Goal: Transaction & Acquisition: Purchase product/service

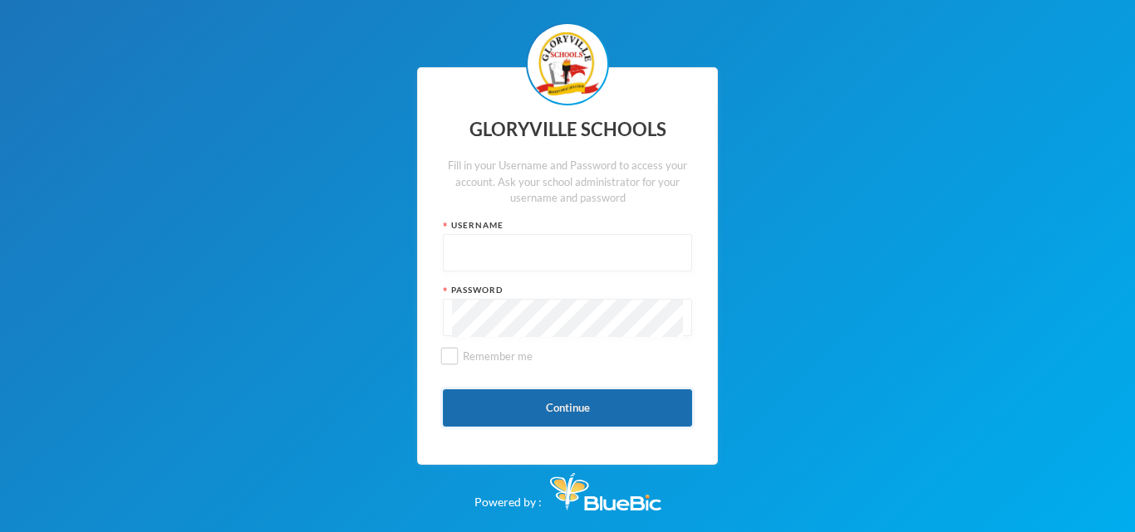
click at [568, 397] on button "Continue" at bounding box center [567, 408] width 249 height 37
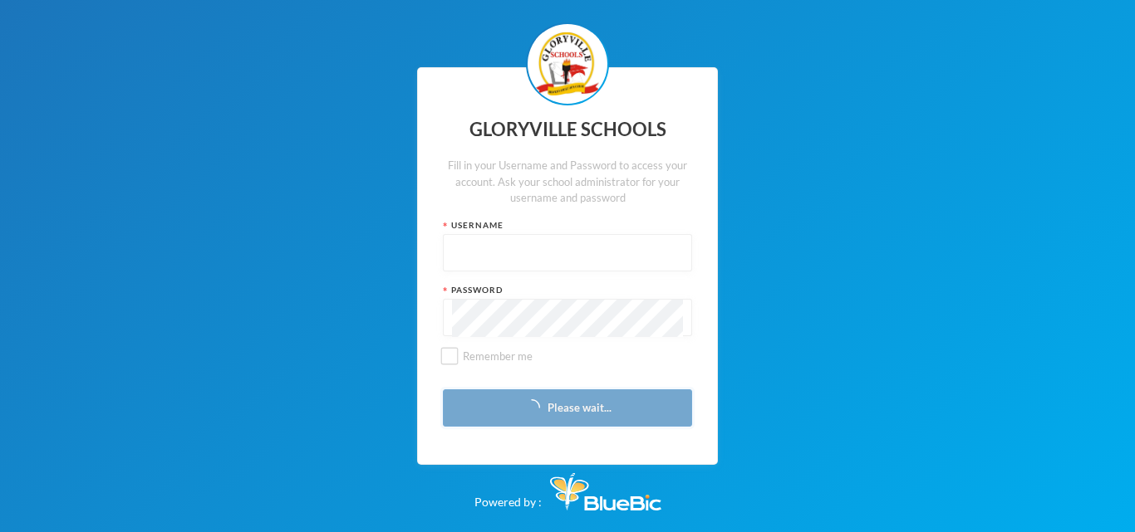
type input "admin"
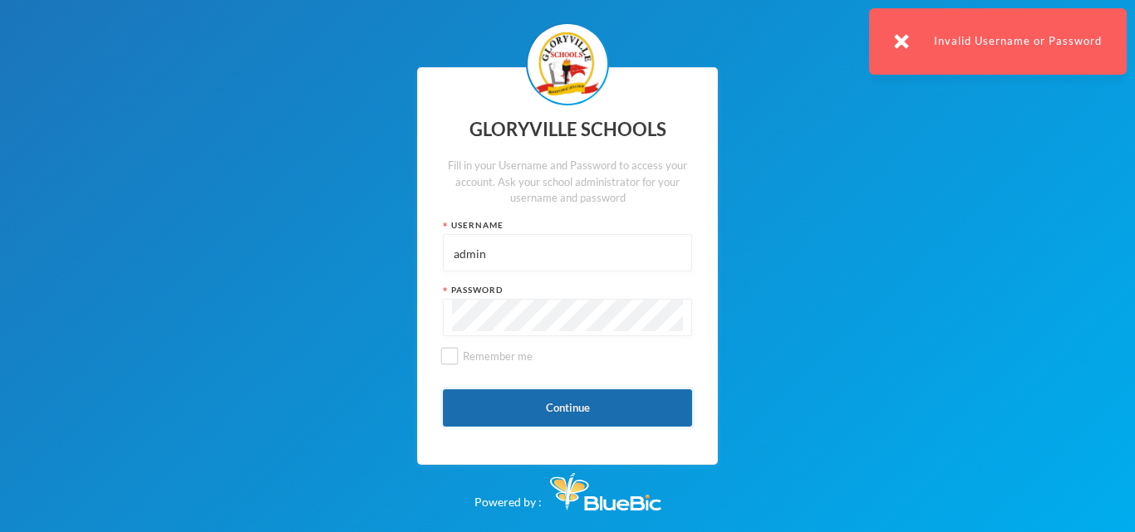
click at [568, 397] on button "Continue" at bounding box center [567, 408] width 249 height 37
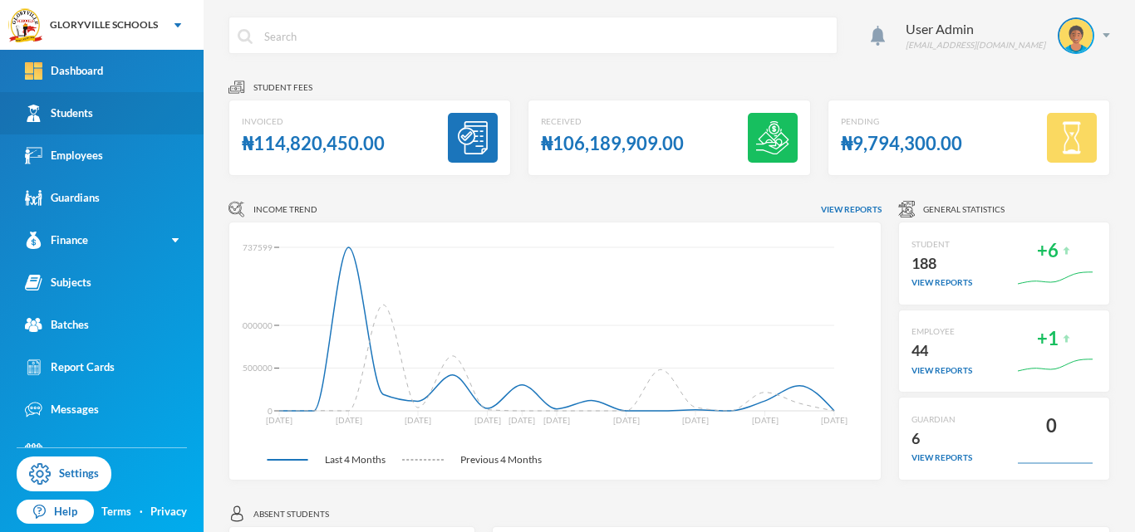
click at [125, 104] on link "Students" at bounding box center [102, 113] width 204 height 42
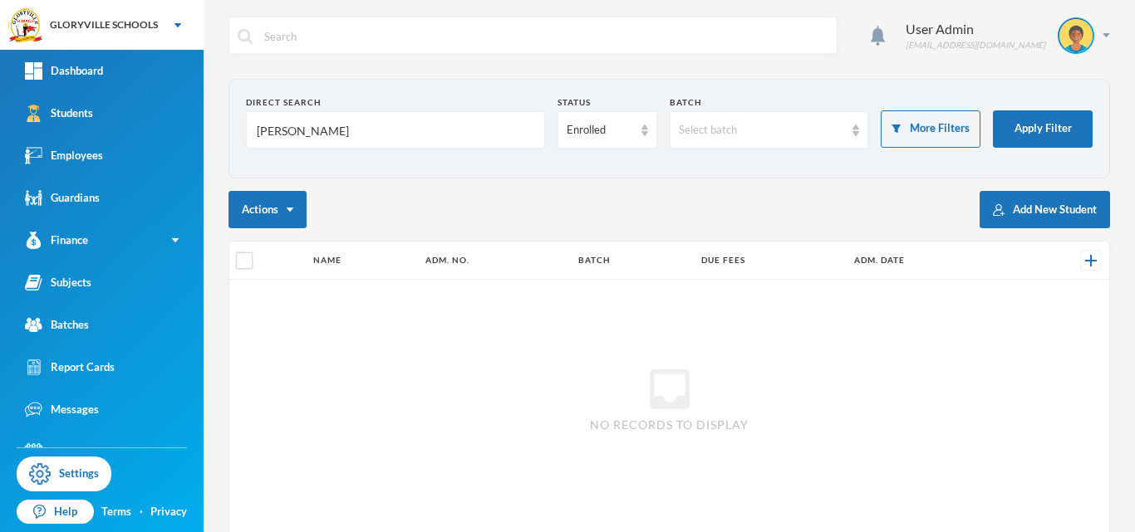
drag, startPoint x: 296, startPoint y: 121, endPoint x: 234, endPoint y: 133, distance: 62.6
click at [234, 133] on section "Direct Search [PERSON_NAME] Status Enrolled Batch Select batch More Filters App…" at bounding box center [668, 129] width 881 height 100
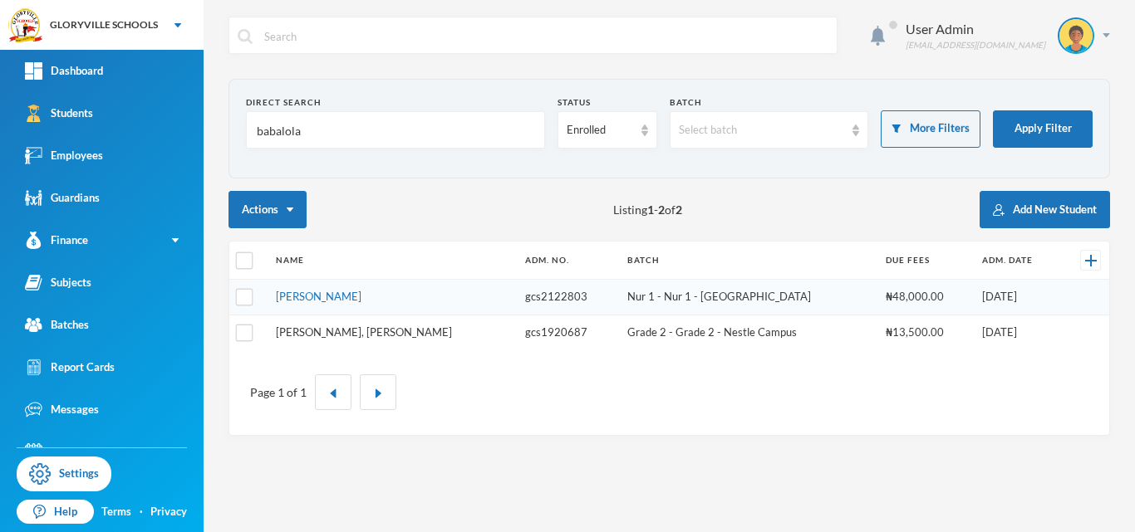
type input "babalola"
click at [344, 332] on link "[PERSON_NAME], [PERSON_NAME]" at bounding box center [364, 332] width 176 height 13
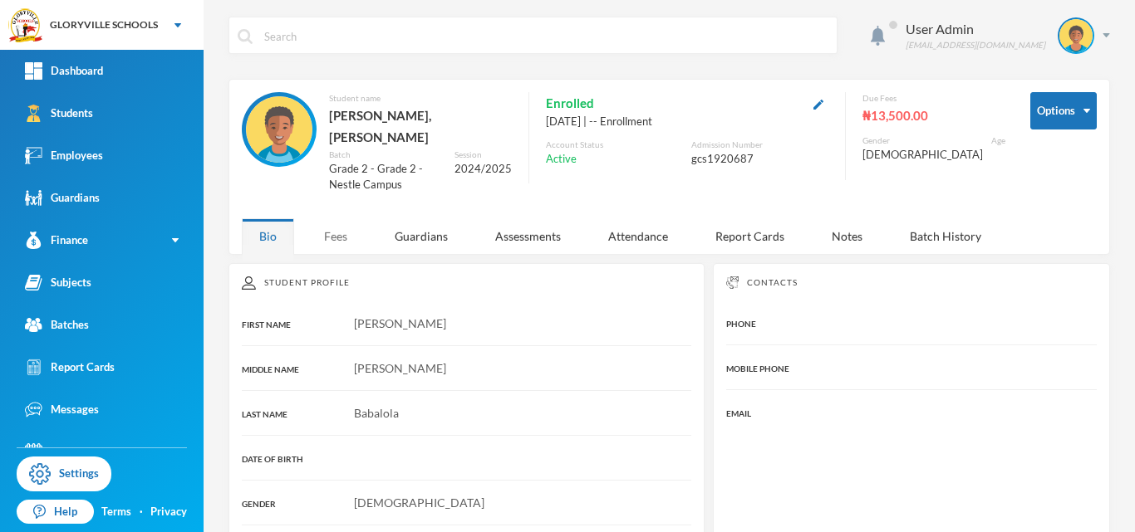
click at [338, 223] on div "Fees" at bounding box center [336, 236] width 58 height 36
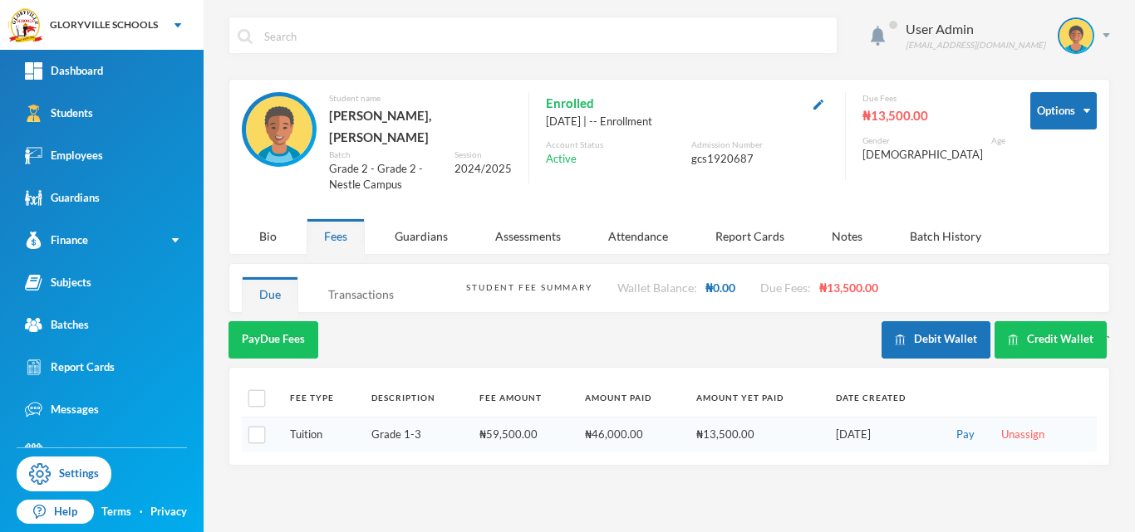
click at [360, 277] on div "Transactions" at bounding box center [361, 295] width 101 height 36
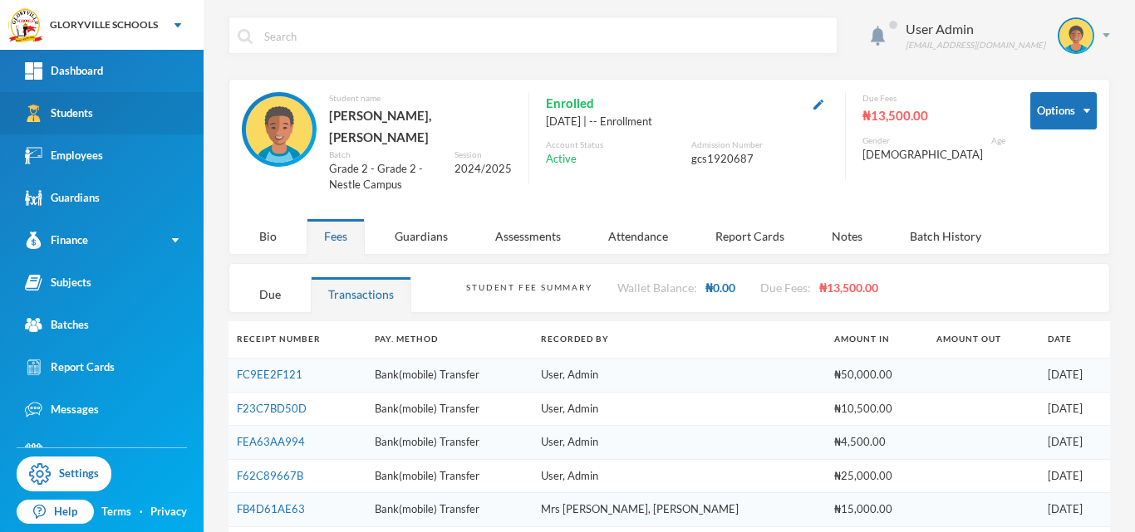
click at [99, 115] on link "Students" at bounding box center [102, 113] width 204 height 42
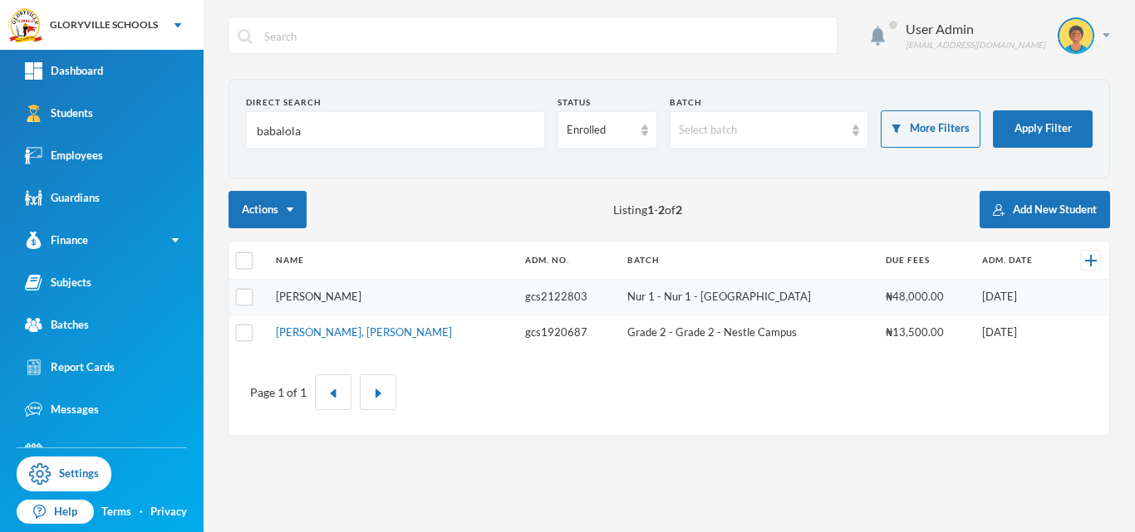
click at [361, 297] on link "[PERSON_NAME]" at bounding box center [319, 296] width 86 height 13
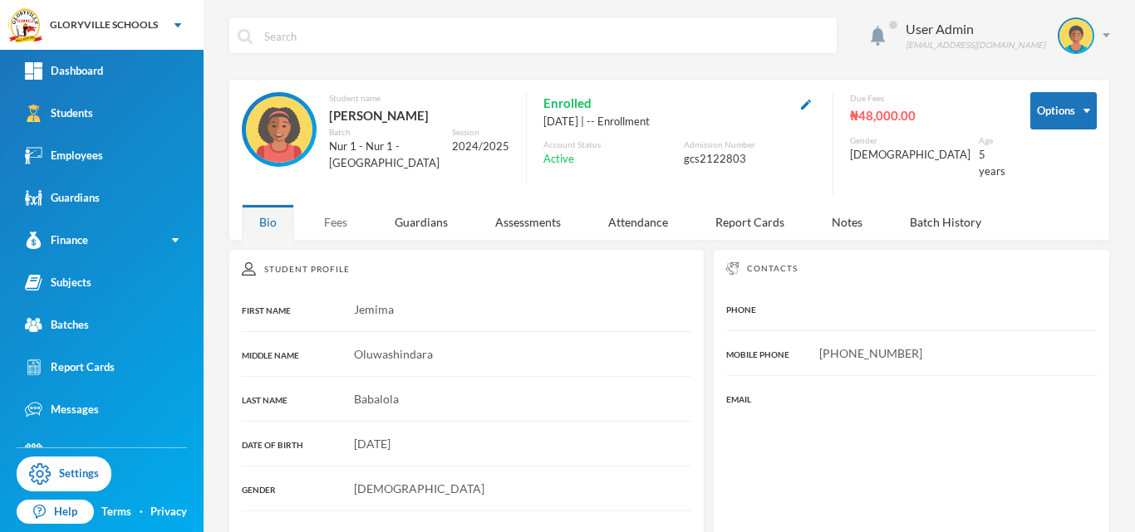
click at [337, 234] on div "Fees" at bounding box center [336, 222] width 58 height 36
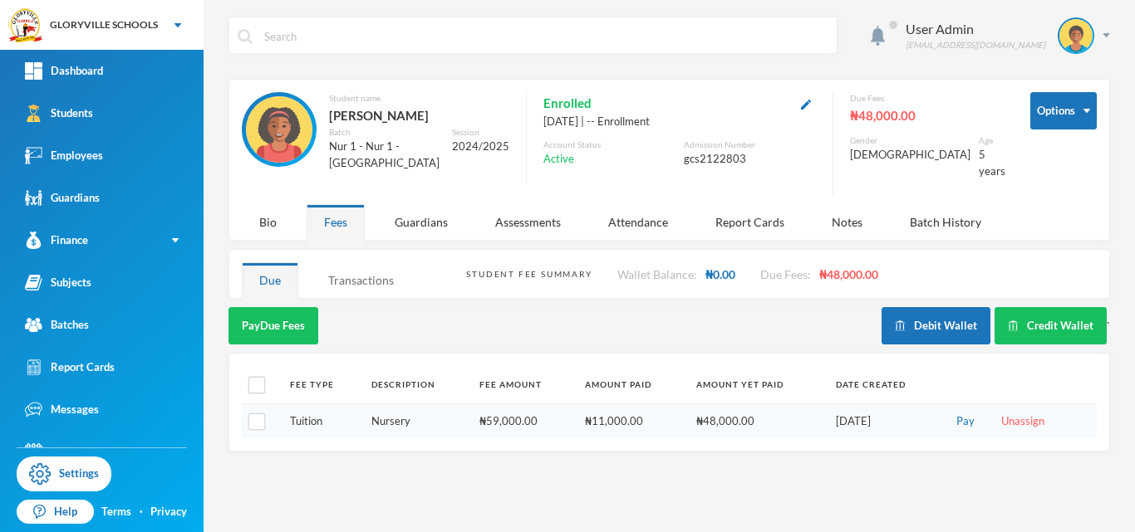
click at [369, 277] on div "Transactions" at bounding box center [361, 281] width 101 height 36
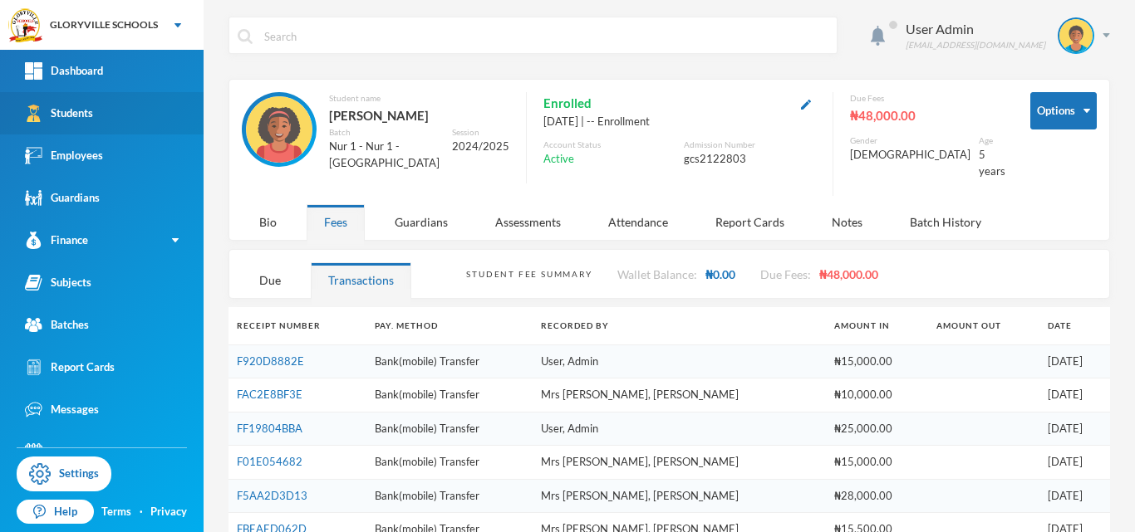
click at [90, 122] on link "Students" at bounding box center [102, 113] width 204 height 42
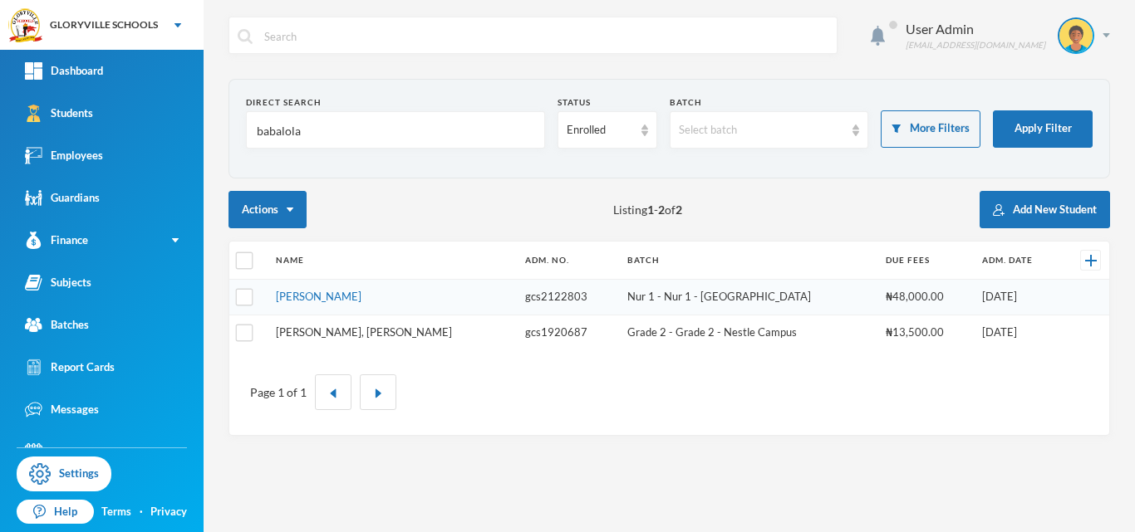
click at [356, 327] on link "[PERSON_NAME], [PERSON_NAME]" at bounding box center [364, 332] width 176 height 13
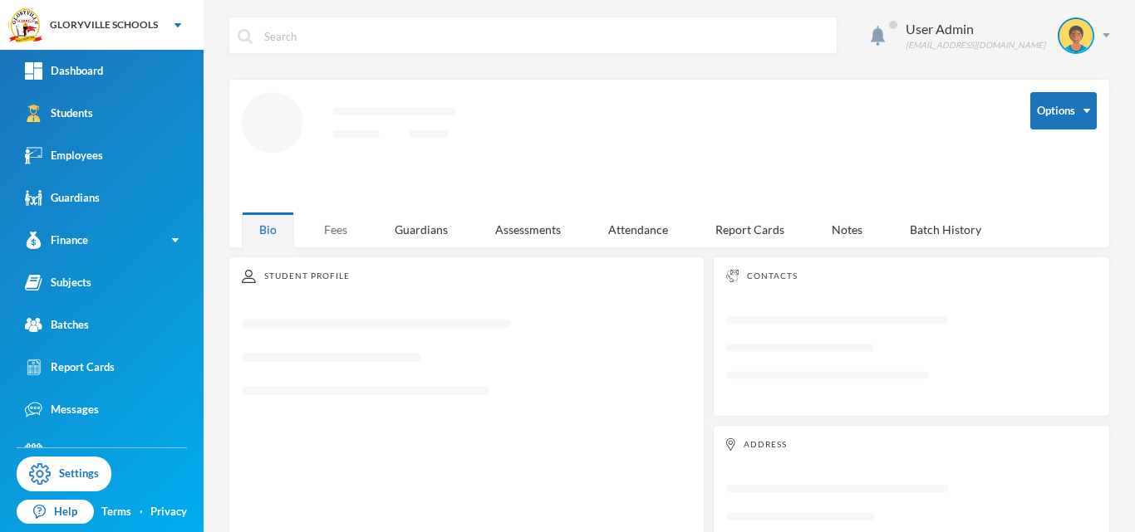
click at [334, 227] on div "Fees" at bounding box center [336, 230] width 58 height 36
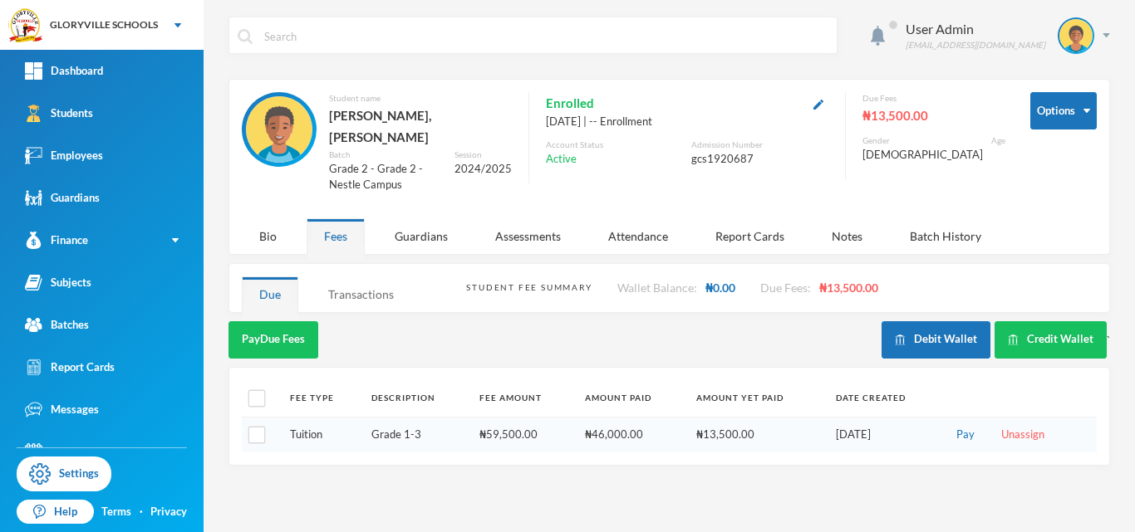
click at [365, 277] on div "Transactions" at bounding box center [361, 295] width 101 height 36
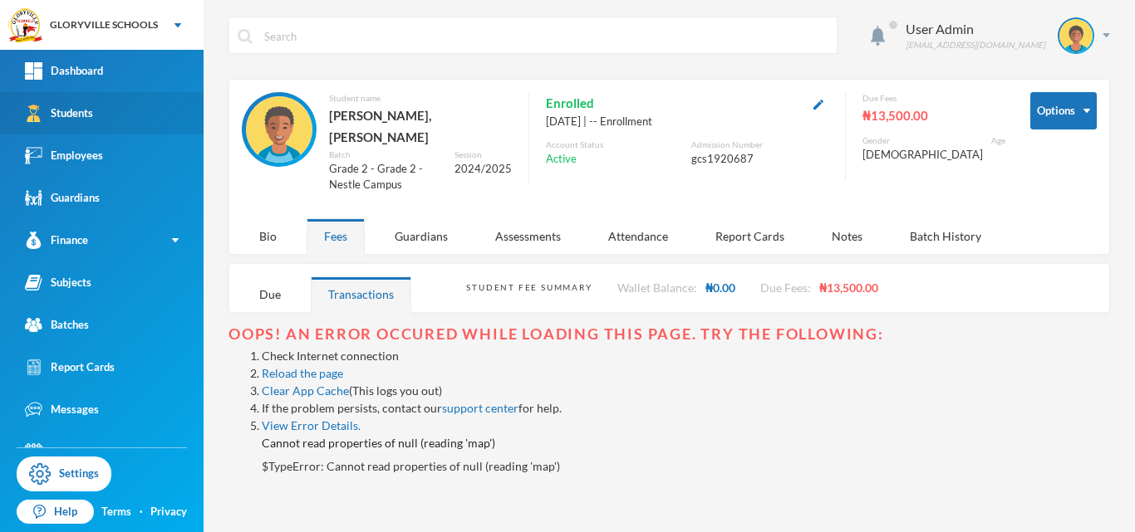
click at [105, 125] on link "Students" at bounding box center [102, 113] width 204 height 42
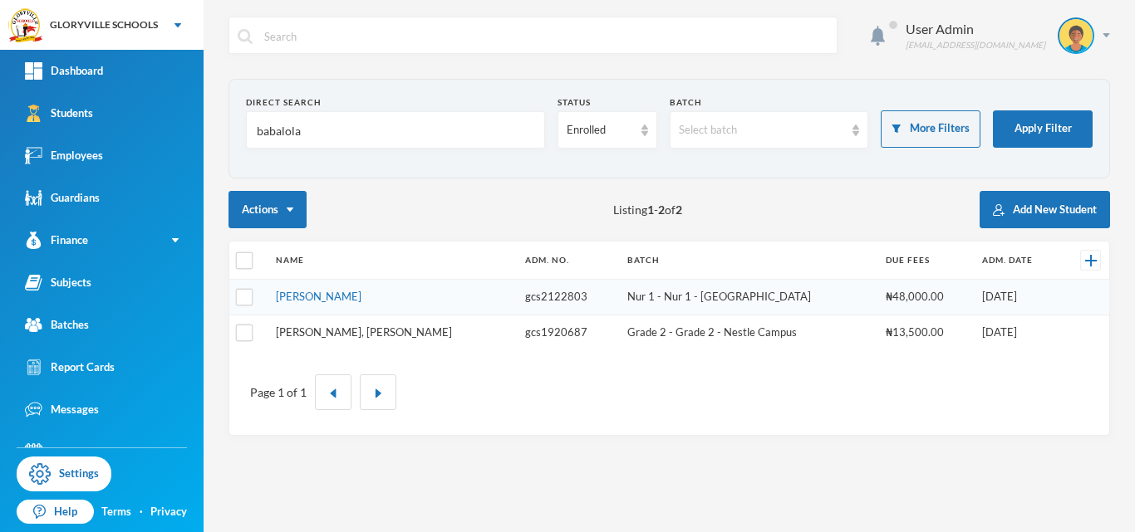
click at [391, 331] on link "[PERSON_NAME], [PERSON_NAME]" at bounding box center [364, 332] width 176 height 13
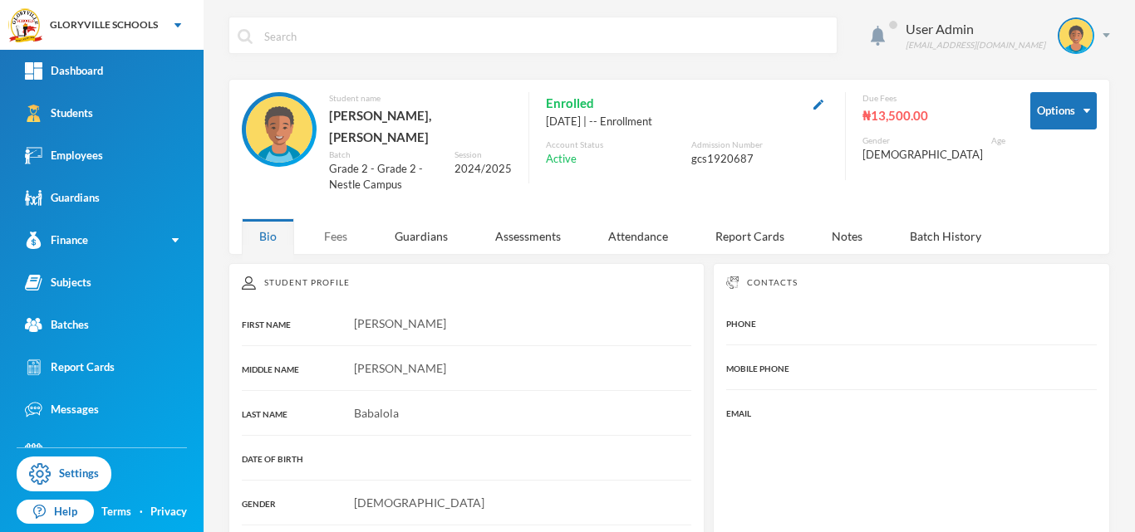
click at [328, 218] on div "Fees" at bounding box center [336, 236] width 58 height 36
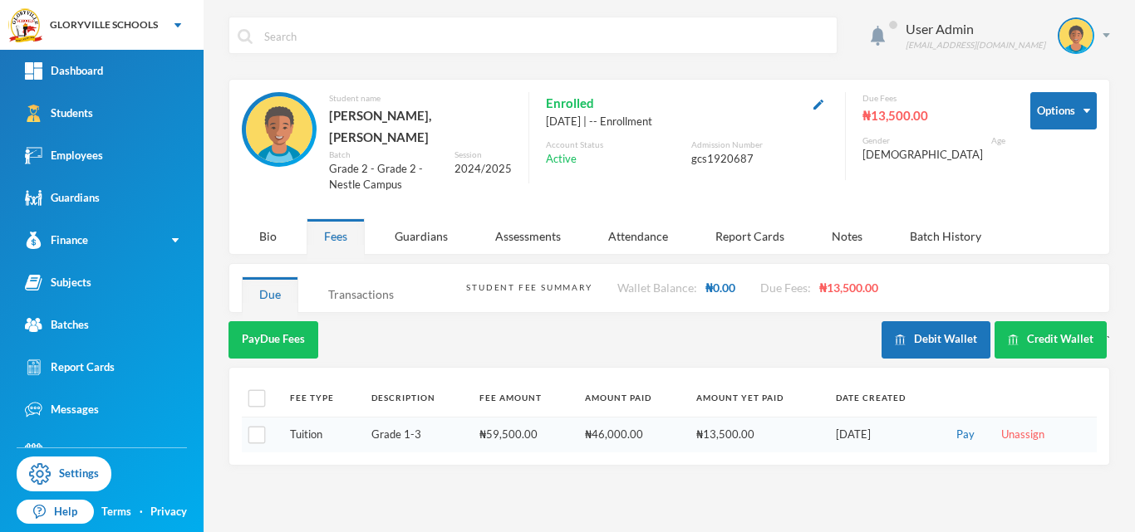
click at [370, 277] on div "Transactions" at bounding box center [361, 295] width 101 height 36
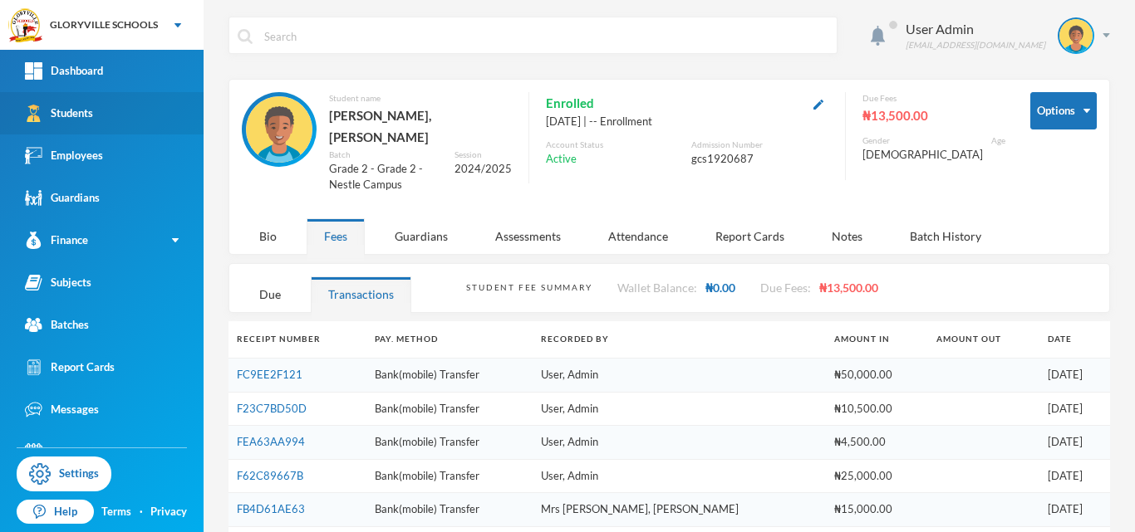
click at [74, 111] on div "Students" at bounding box center [59, 113] width 68 height 17
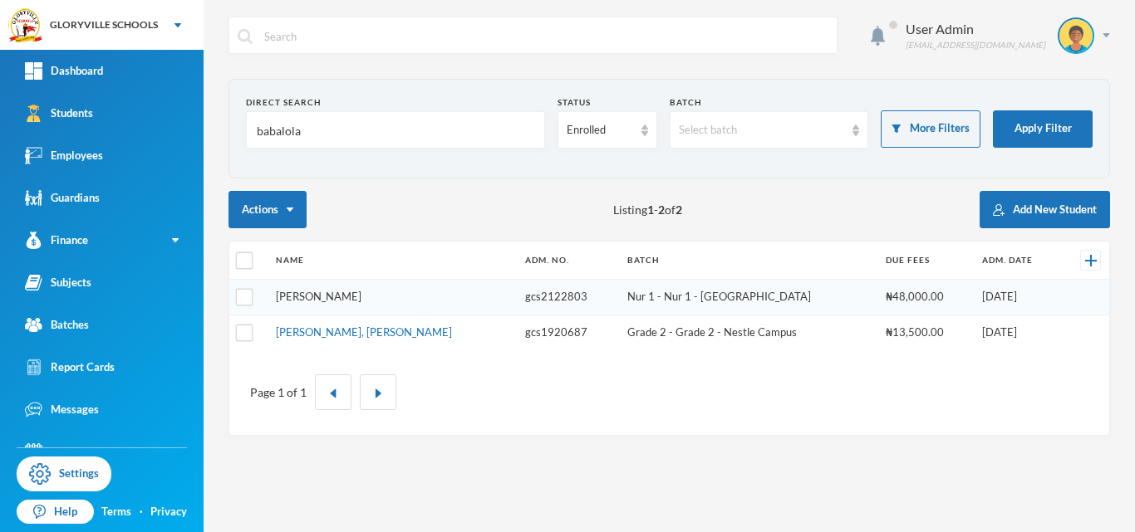
click at [361, 298] on link "[PERSON_NAME]" at bounding box center [319, 296] width 86 height 13
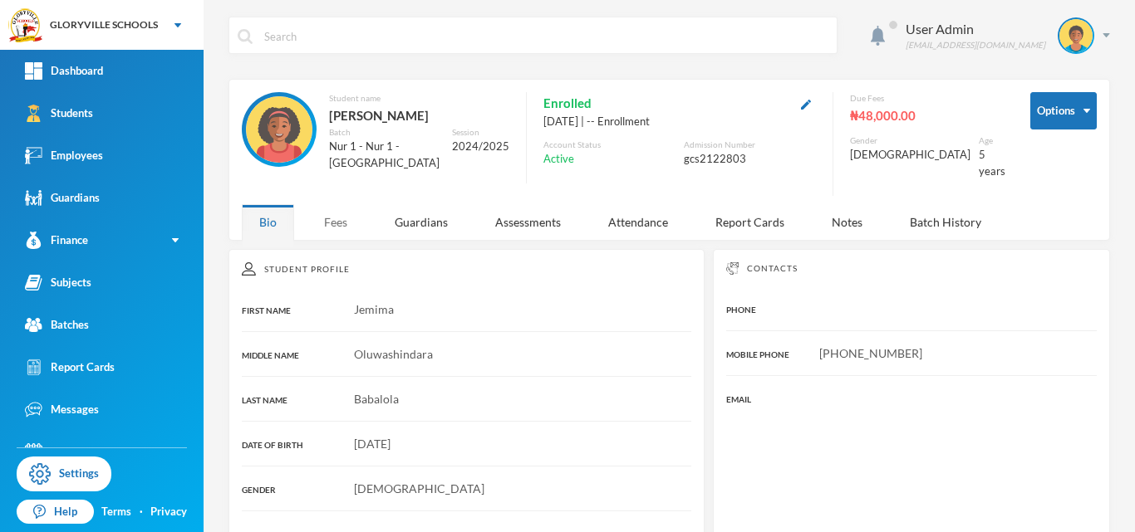
click at [341, 237] on div "Fees" at bounding box center [336, 222] width 58 height 36
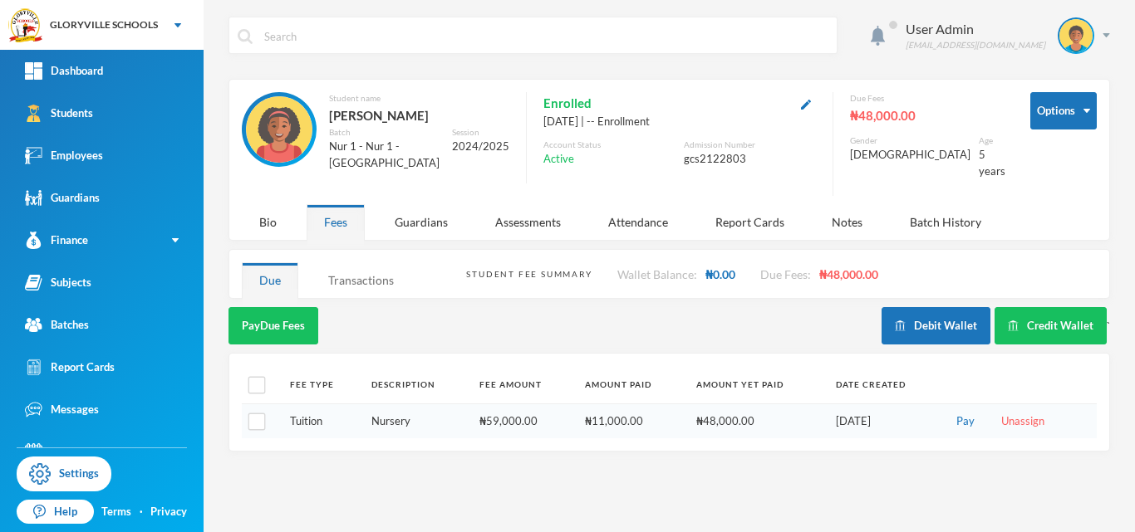
click at [385, 272] on div "Transactions" at bounding box center [361, 281] width 101 height 36
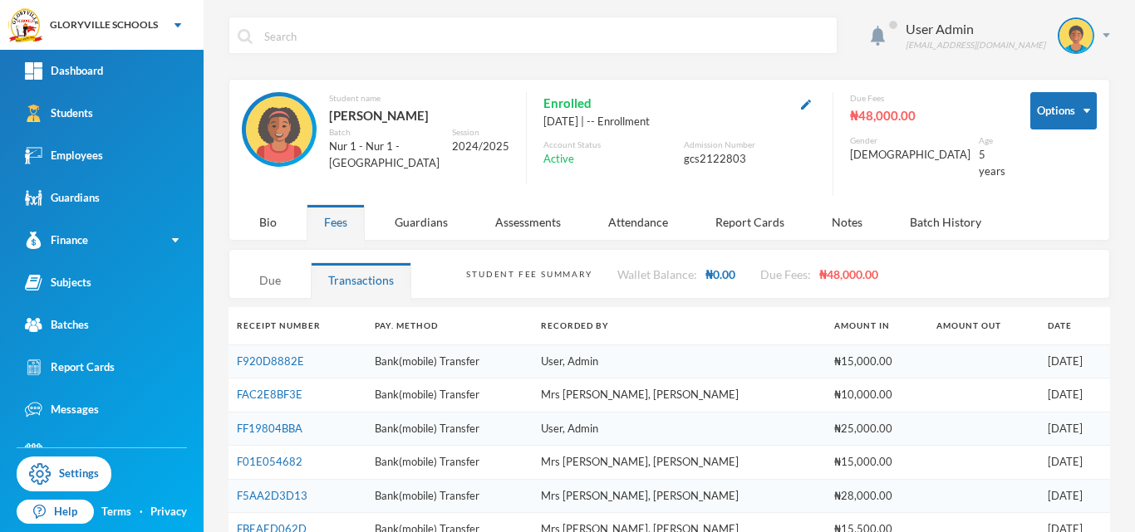
click at [273, 291] on div "Due" at bounding box center [270, 281] width 56 height 36
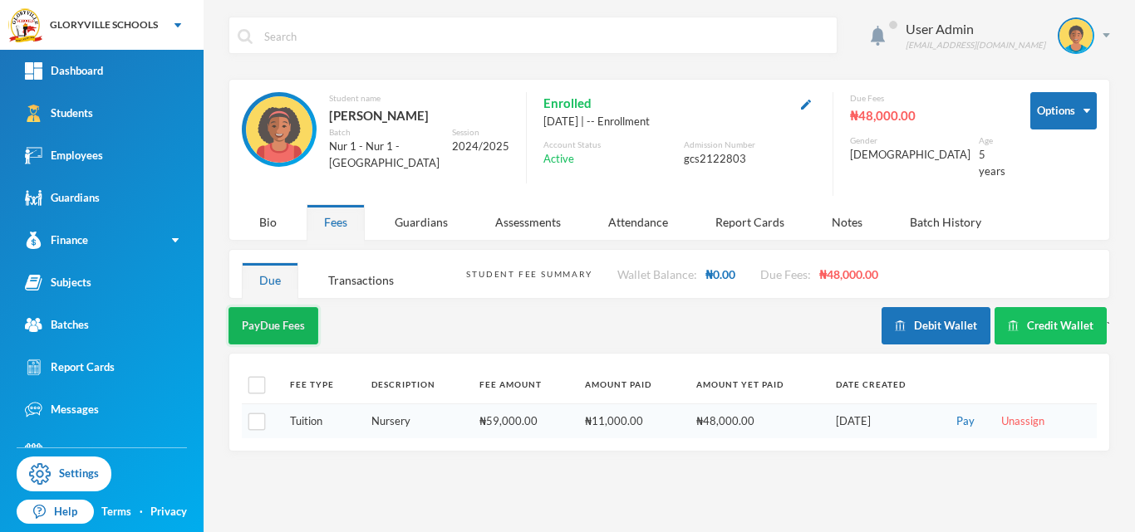
click at [272, 323] on button "Pay Due Fees" at bounding box center [273, 325] width 90 height 37
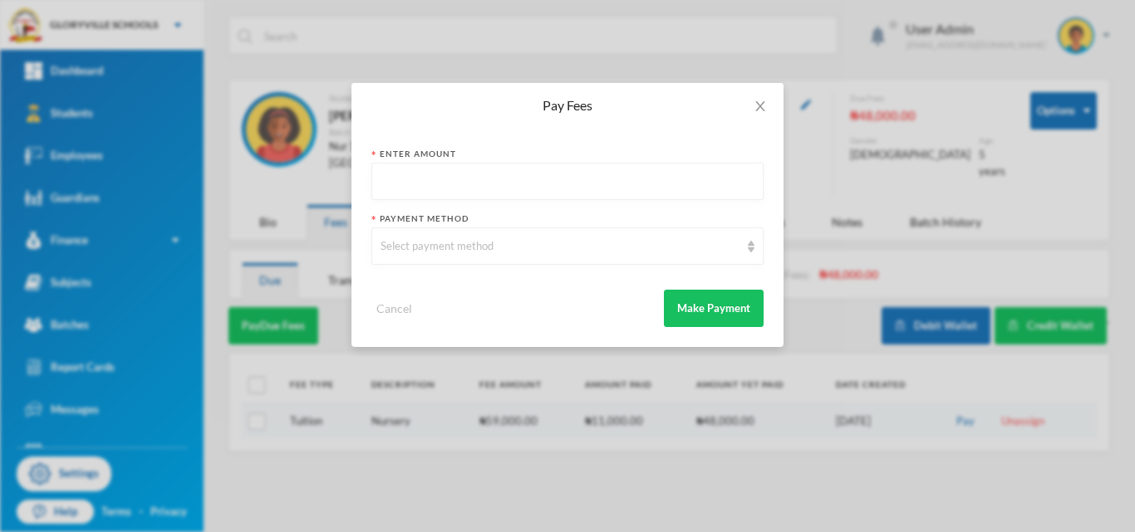
click at [429, 189] on input "text" at bounding box center [567, 182] width 374 height 37
type input "40000"
click at [663, 236] on div "Select payment method" at bounding box center [567, 246] width 392 height 37
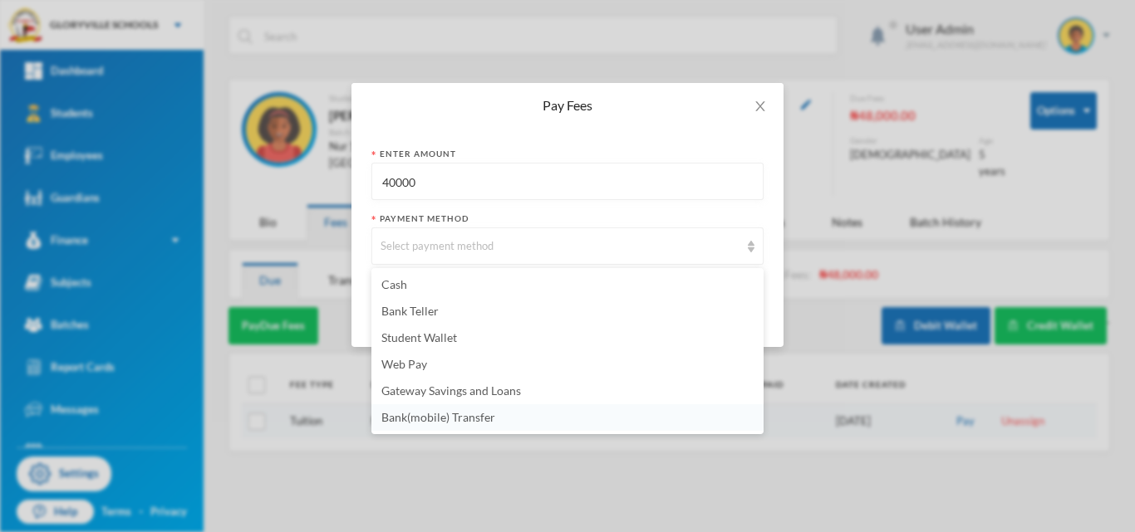
click at [482, 412] on span "Bank(mobile) Transfer" at bounding box center [438, 417] width 114 height 14
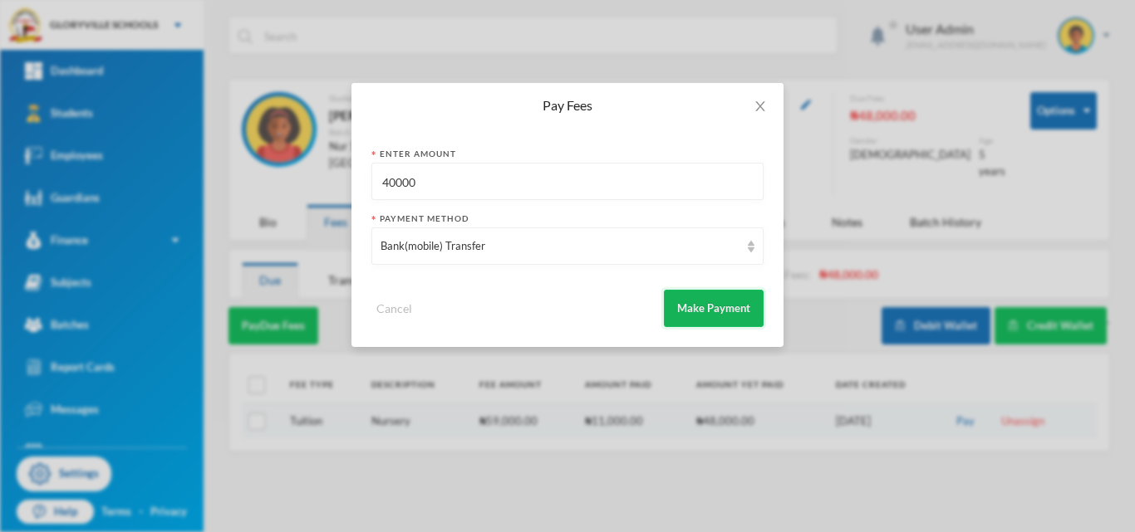
click at [729, 312] on button "Make Payment" at bounding box center [714, 308] width 100 height 37
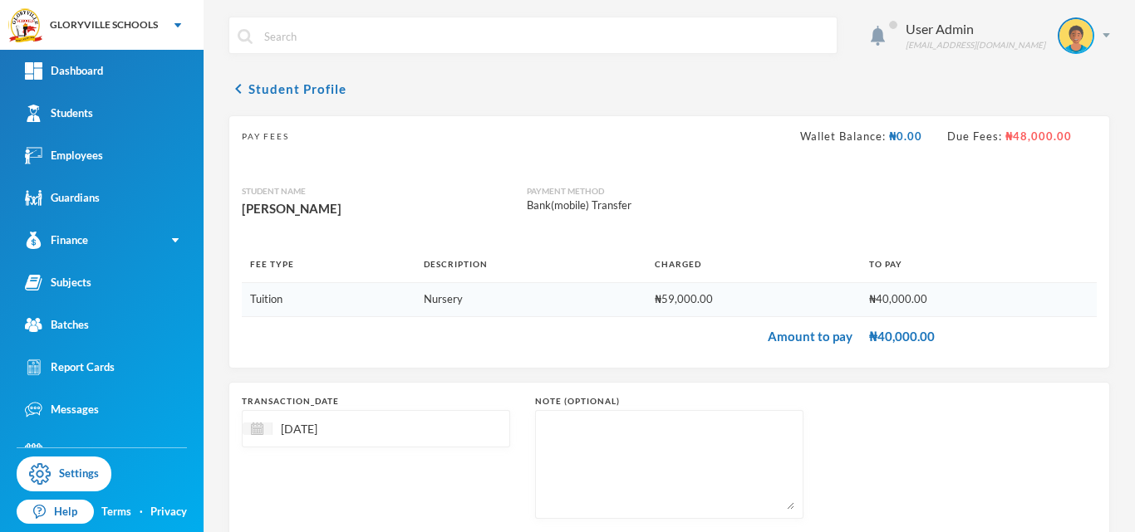
scroll to position [100, 0]
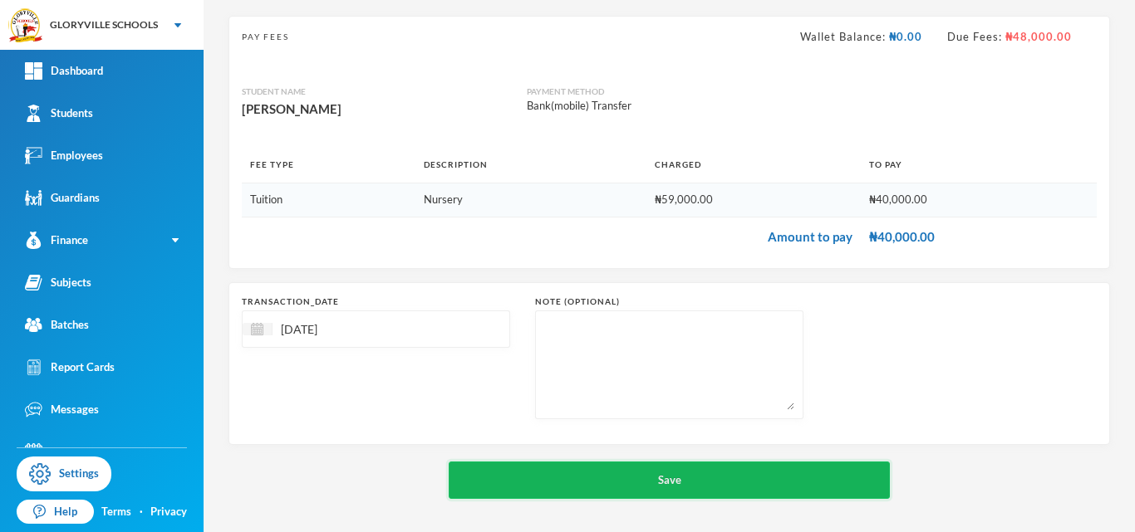
click at [677, 478] on button "Save" at bounding box center [669, 480] width 441 height 37
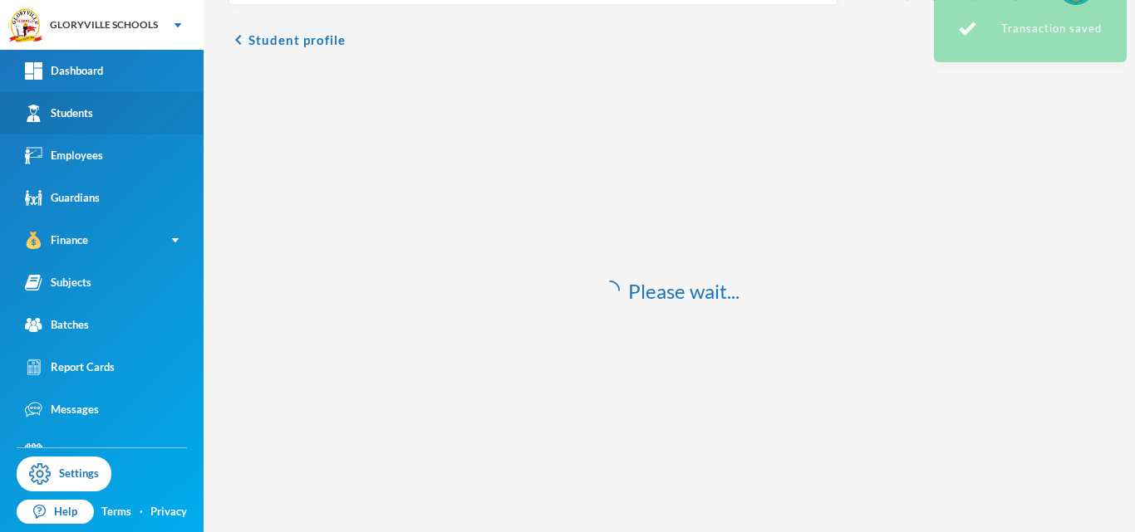
scroll to position [49, 0]
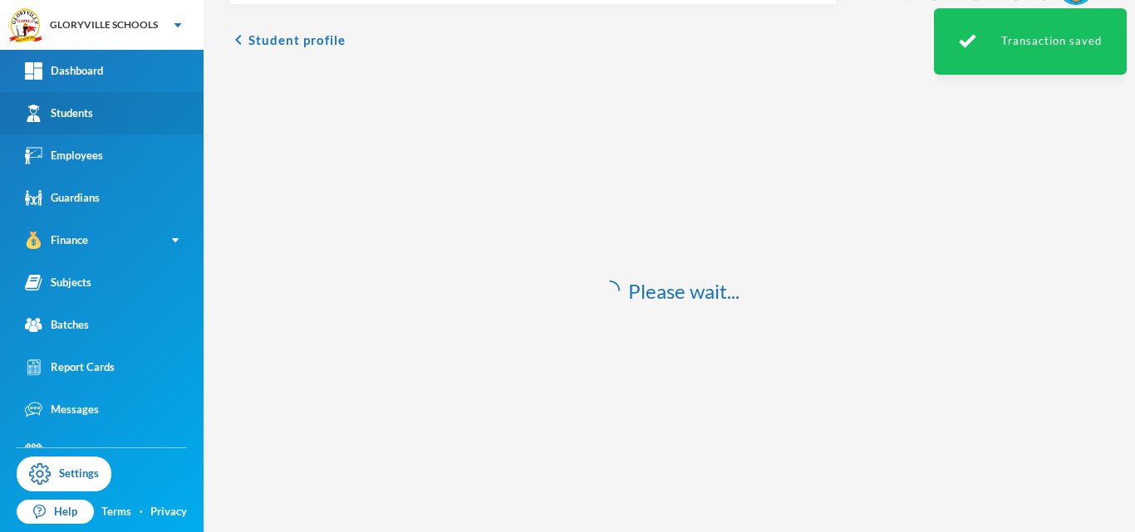
click at [87, 133] on link "Students" at bounding box center [102, 113] width 204 height 42
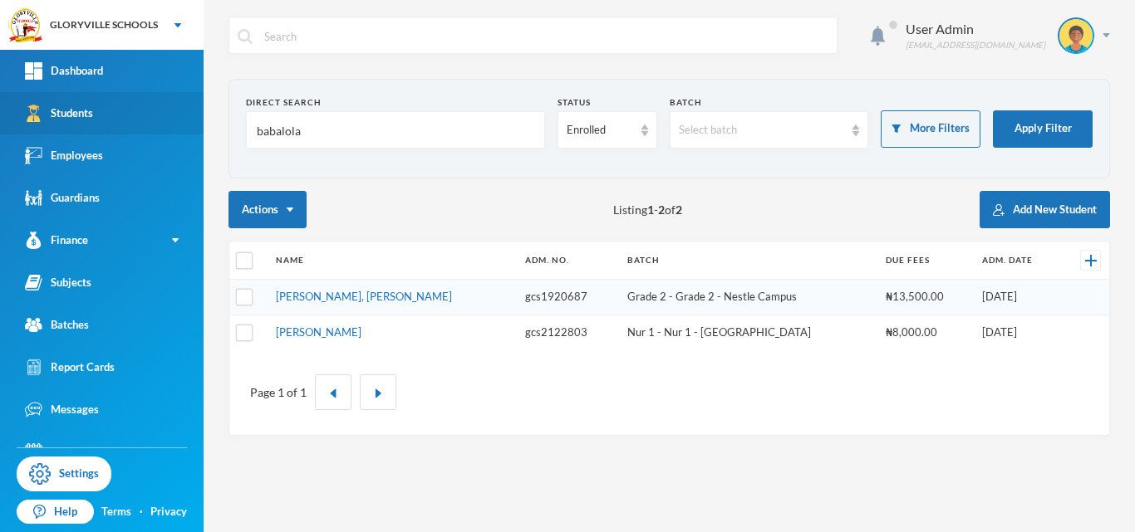
click at [94, 111] on link "Students" at bounding box center [102, 113] width 204 height 42
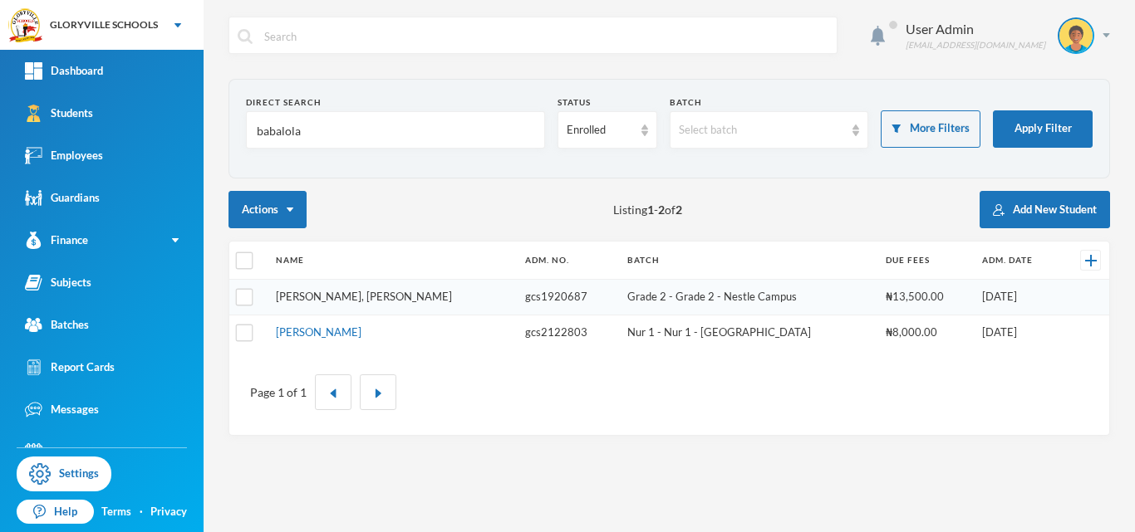
click at [370, 297] on link "[PERSON_NAME], [PERSON_NAME]" at bounding box center [364, 296] width 176 height 13
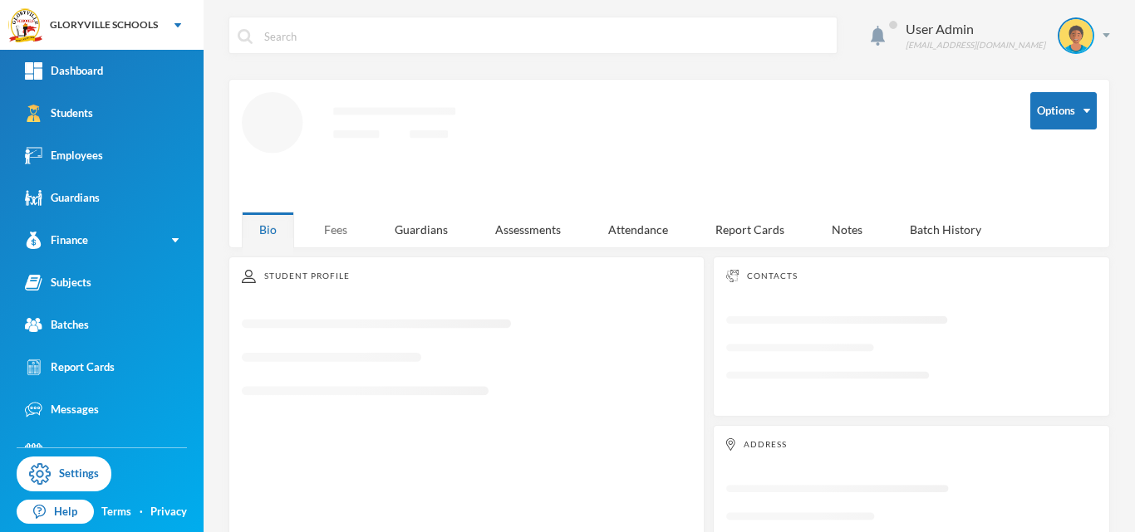
click at [326, 225] on div "Fees" at bounding box center [336, 230] width 58 height 36
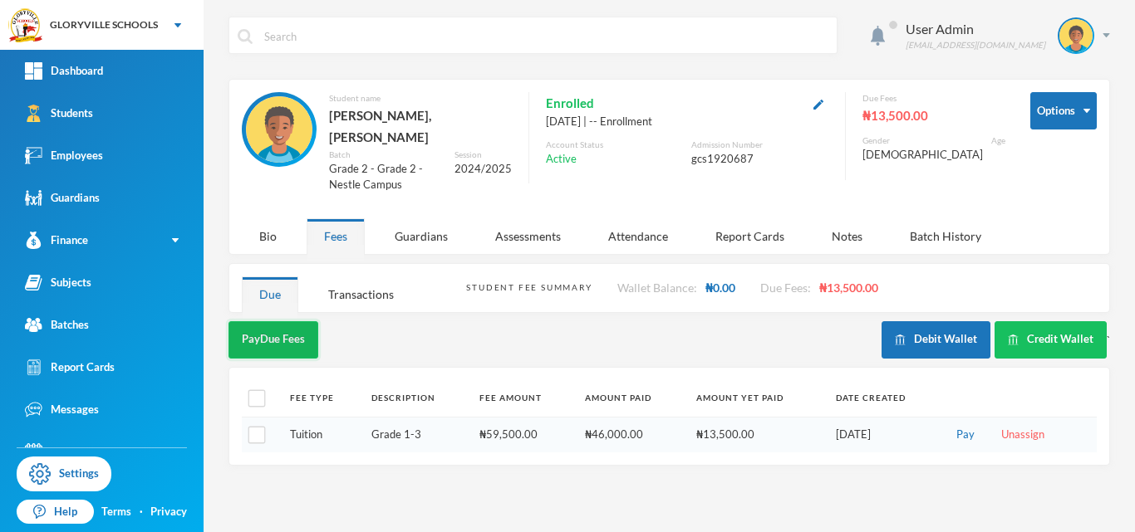
click at [282, 321] on button "Pay Due Fees" at bounding box center [273, 339] width 90 height 37
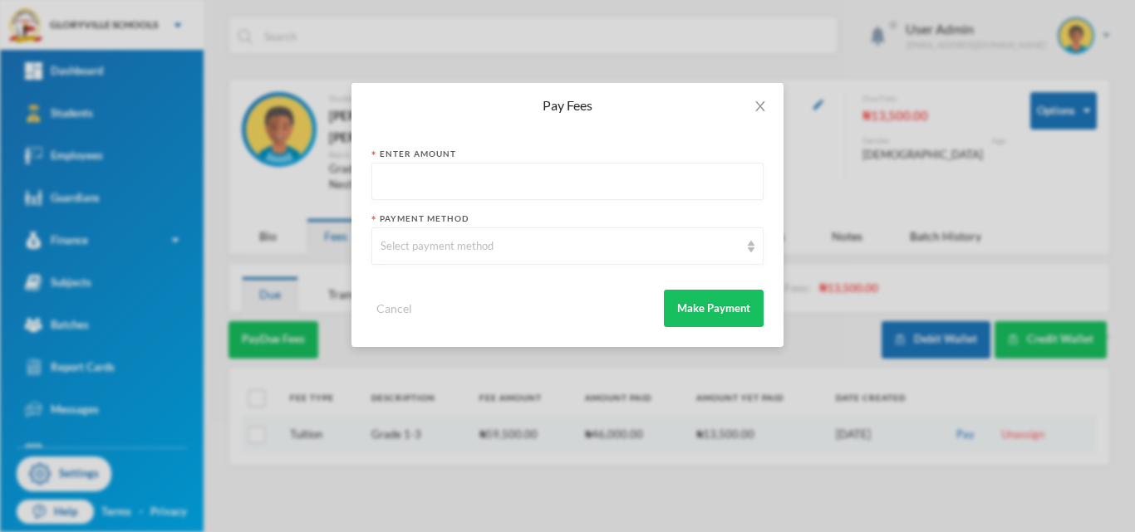
click at [439, 191] on input "text" at bounding box center [567, 182] width 374 height 37
click at [488, 181] on input "text" at bounding box center [567, 182] width 374 height 37
type input "28500"
click at [500, 250] on div "Select payment method" at bounding box center [559, 246] width 359 height 17
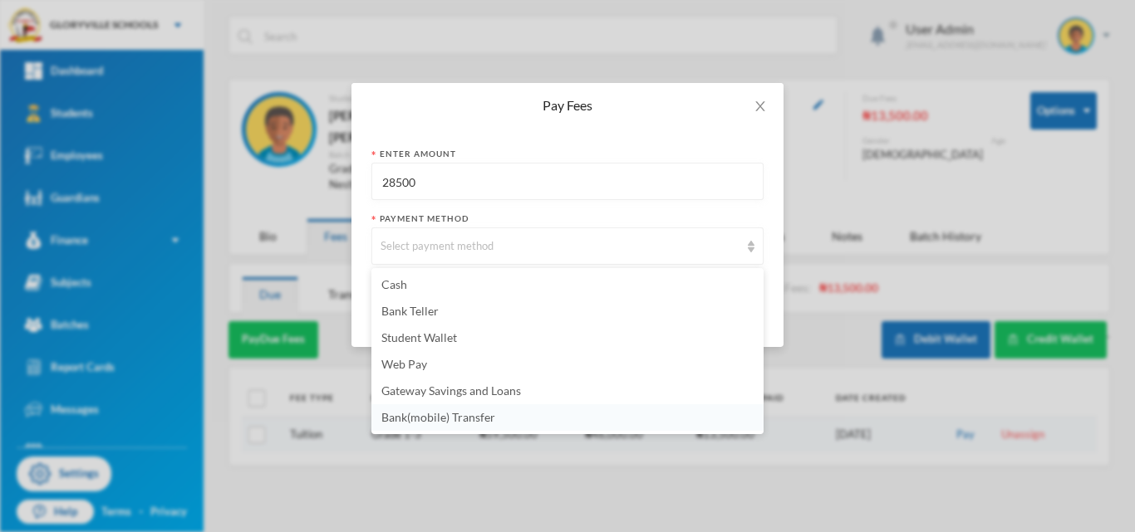
click at [481, 412] on span "Bank(mobile) Transfer" at bounding box center [438, 417] width 114 height 14
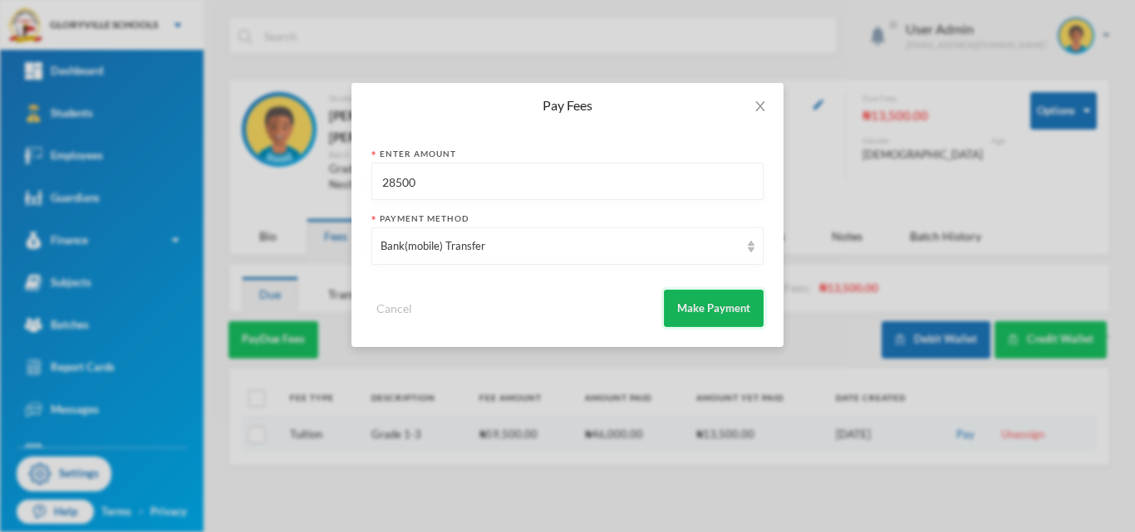
click at [721, 314] on button "Make Payment" at bounding box center [714, 308] width 100 height 37
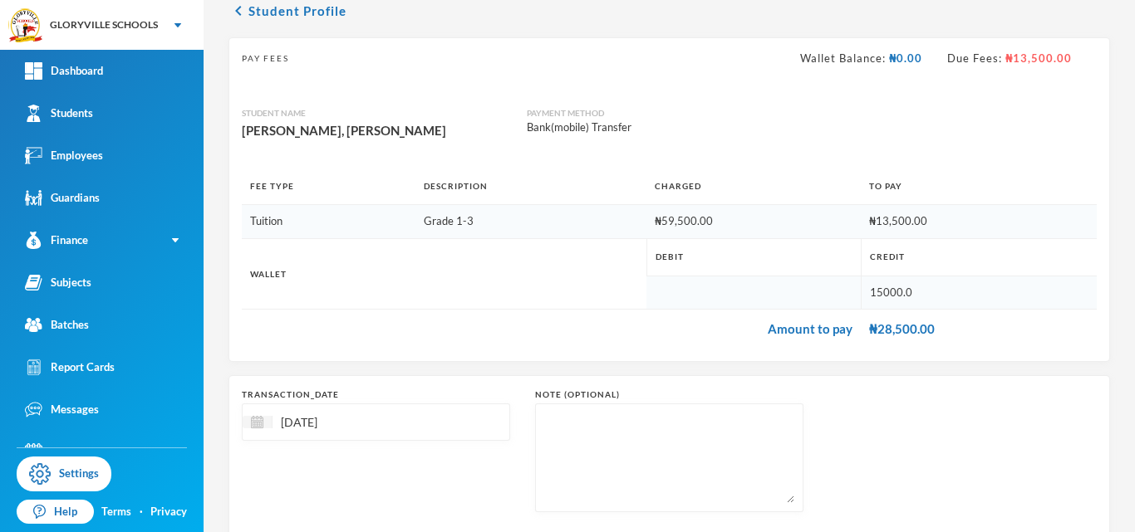
scroll to position [171, 0]
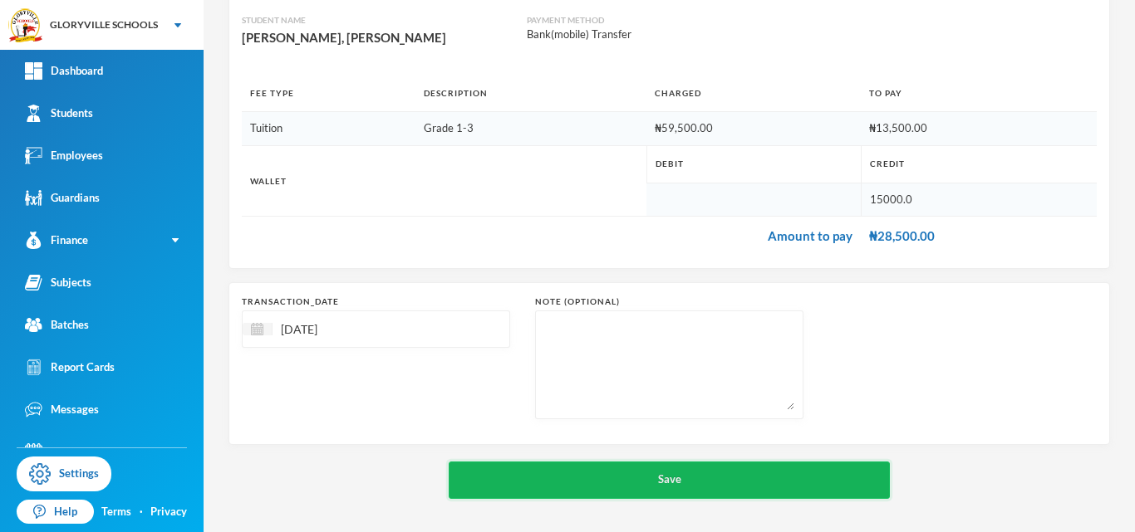
click at [772, 474] on button "Save" at bounding box center [669, 480] width 441 height 37
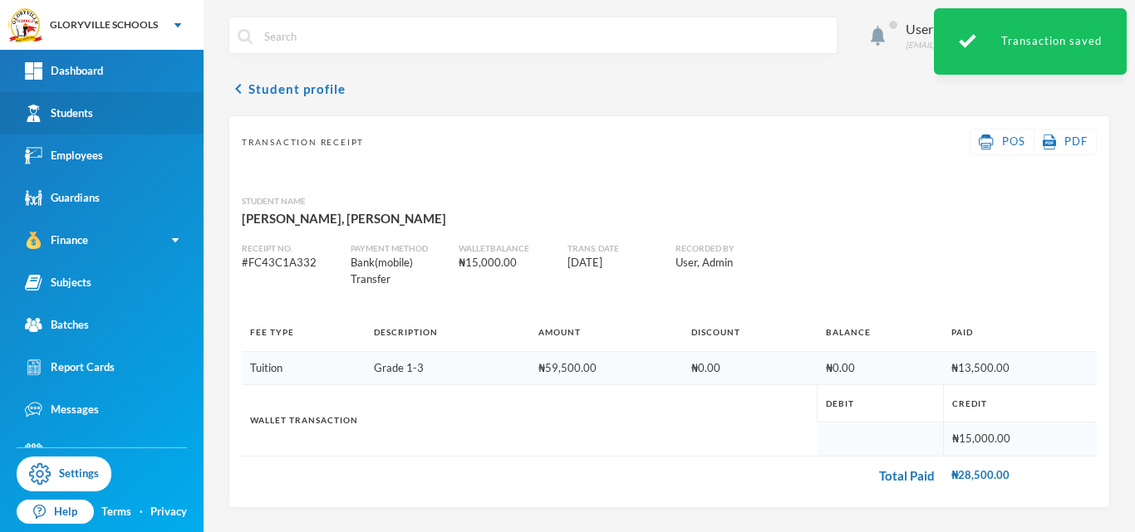
click at [37, 120] on img at bounding box center [33, 113] width 17 height 17
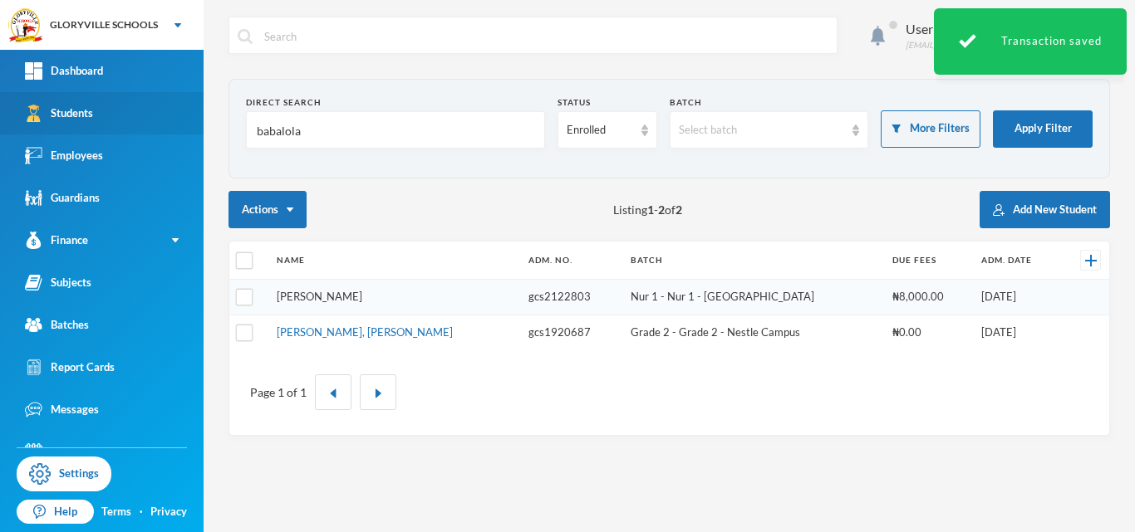
click at [355, 294] on link "[PERSON_NAME]" at bounding box center [320, 296] width 86 height 13
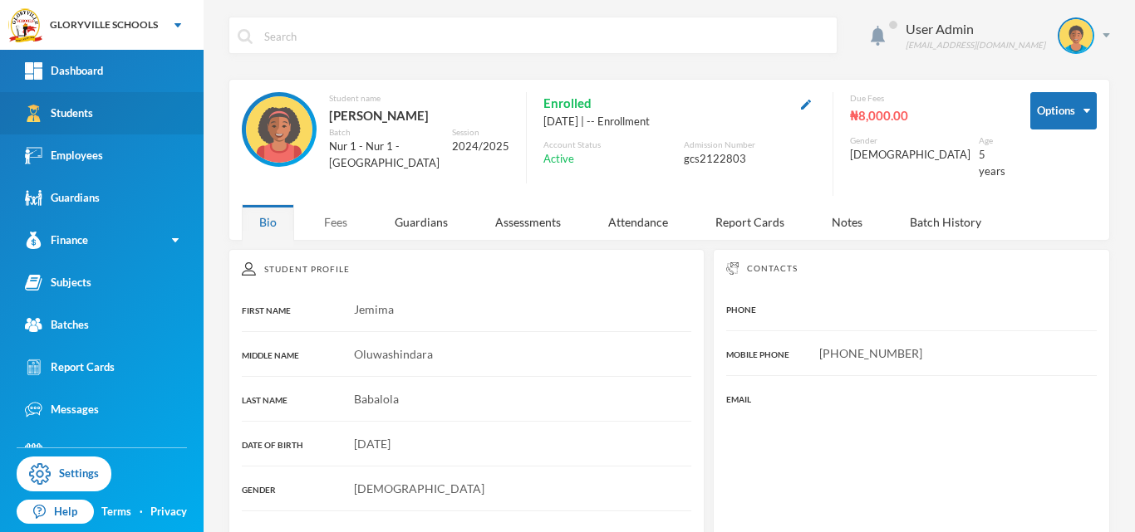
click at [344, 227] on div "Fees" at bounding box center [336, 222] width 58 height 36
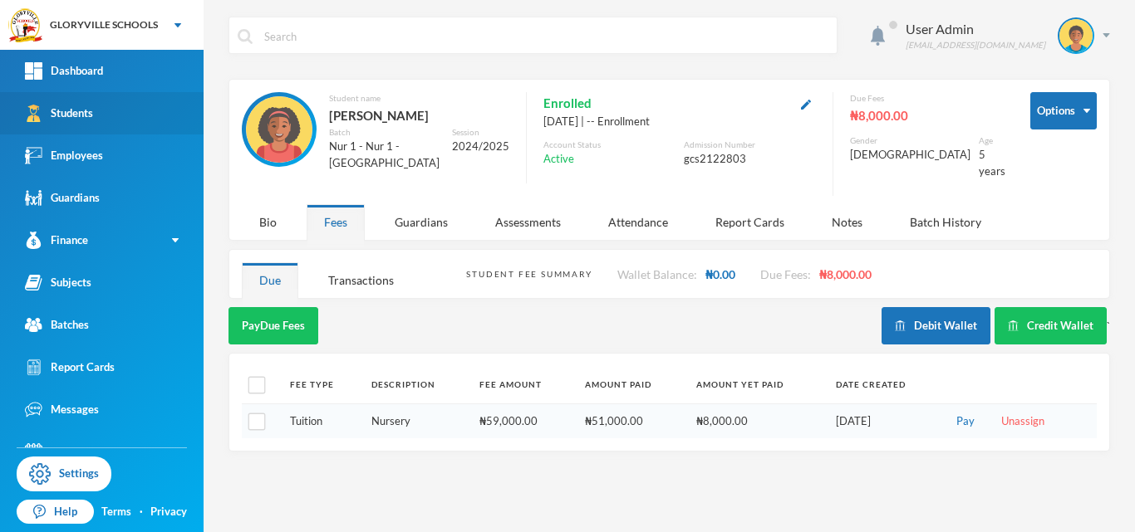
click at [459, 459] on div "User Admin [EMAIL_ADDRESS][DOMAIN_NAME] Options Student name [PERSON_NAME] Batc…" at bounding box center [669, 266] width 931 height 532
click at [291, 317] on button "Pay Due Fees" at bounding box center [273, 325] width 90 height 37
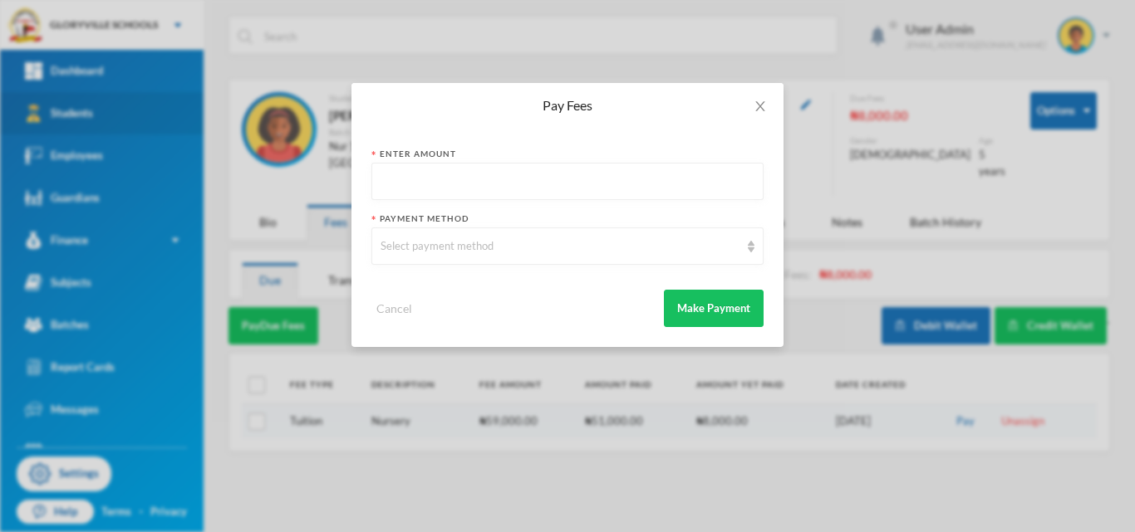
click at [486, 174] on input "text" at bounding box center [567, 182] width 374 height 37
type input "23000"
click at [687, 245] on div "Select payment method" at bounding box center [559, 246] width 359 height 17
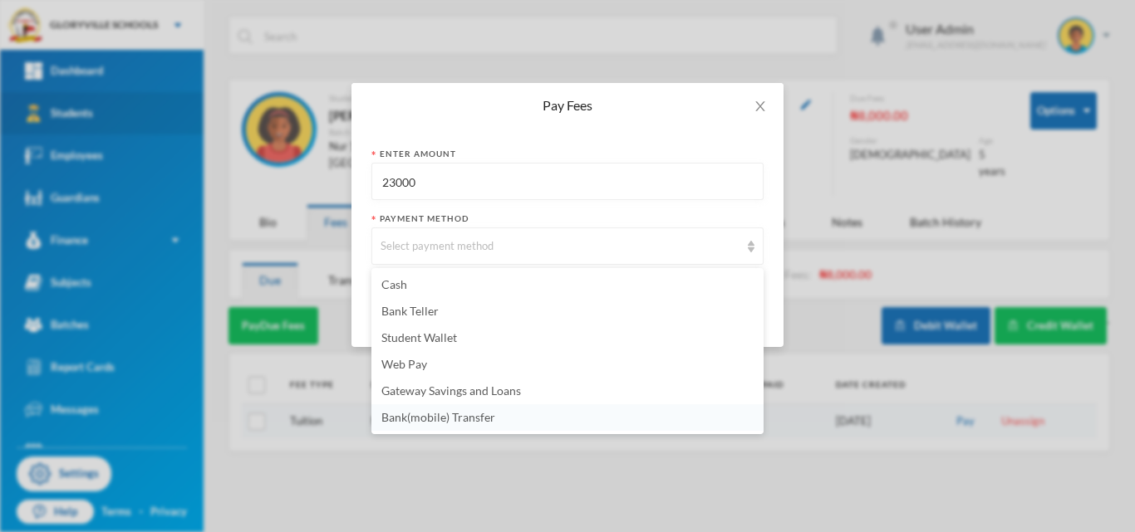
click at [567, 418] on li "Bank(mobile) Transfer" at bounding box center [567, 418] width 392 height 27
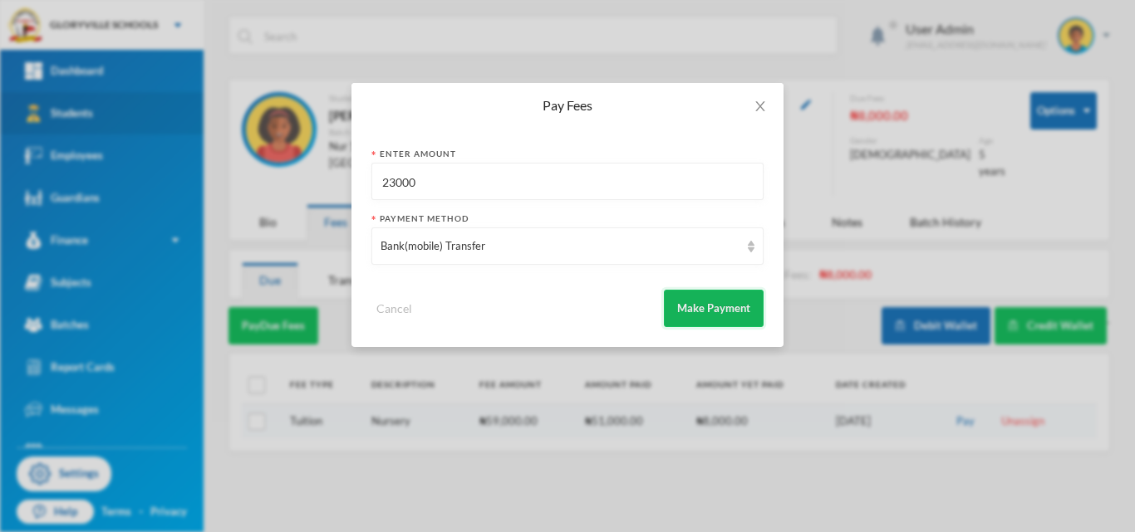
click at [719, 309] on button "Make Payment" at bounding box center [714, 308] width 100 height 37
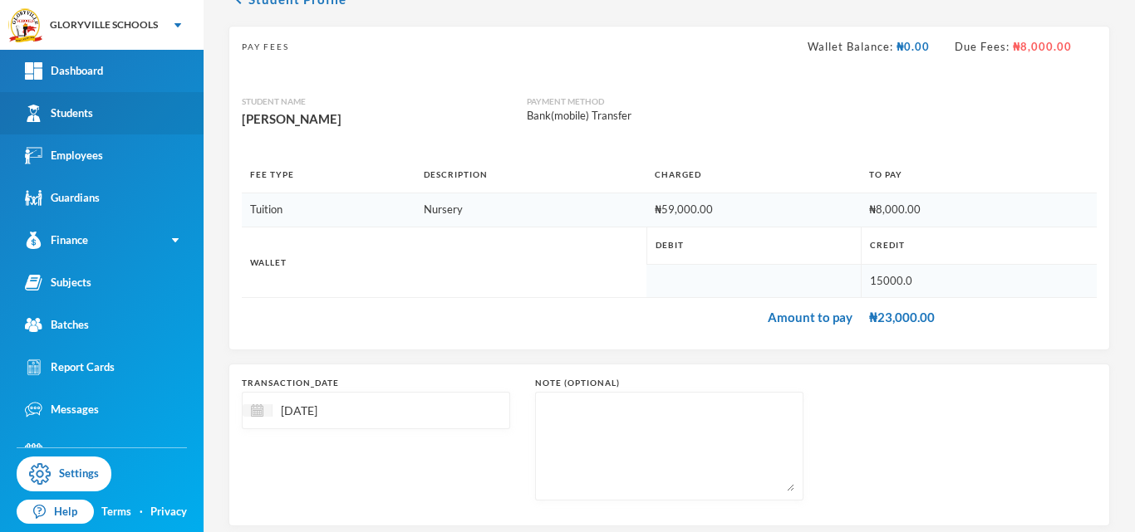
scroll to position [171, 0]
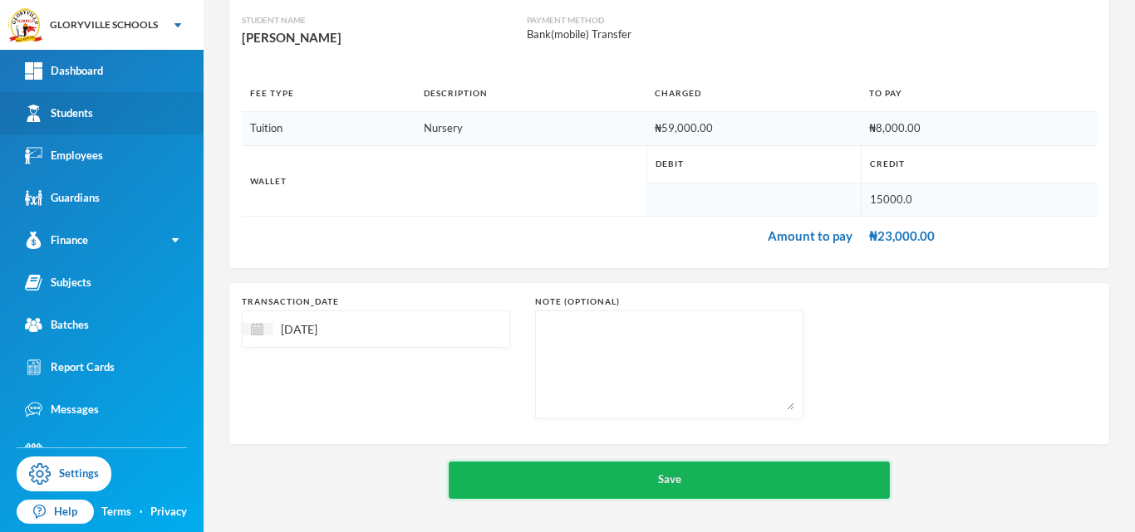
click at [686, 482] on button "Save" at bounding box center [669, 480] width 441 height 37
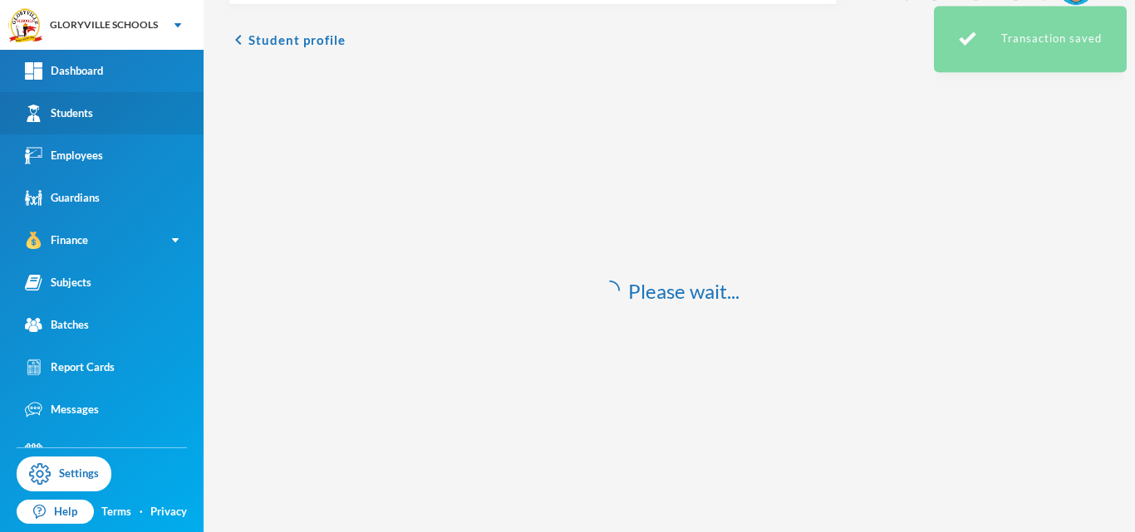
scroll to position [49, 0]
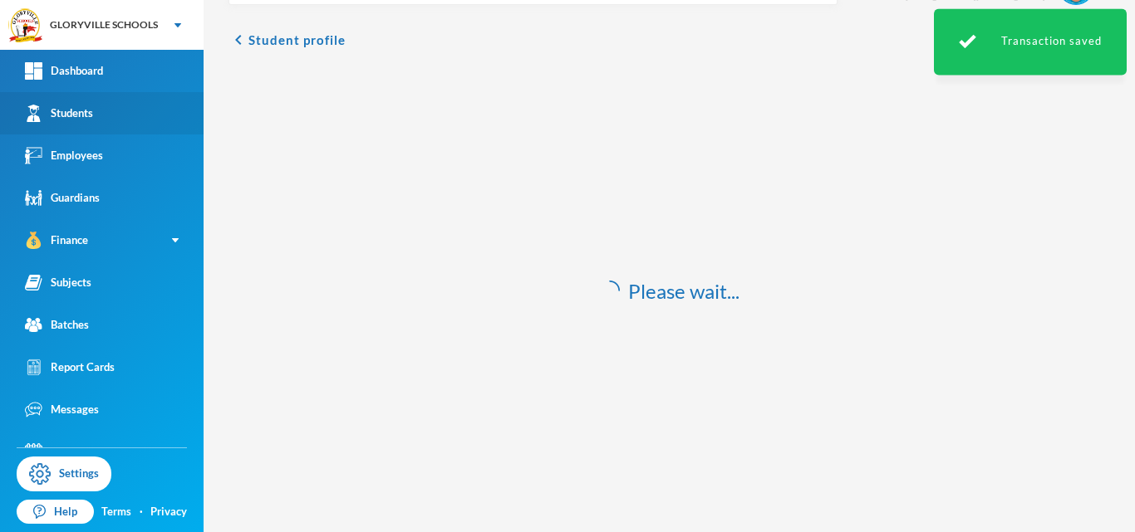
click at [101, 112] on link "Students" at bounding box center [102, 113] width 204 height 42
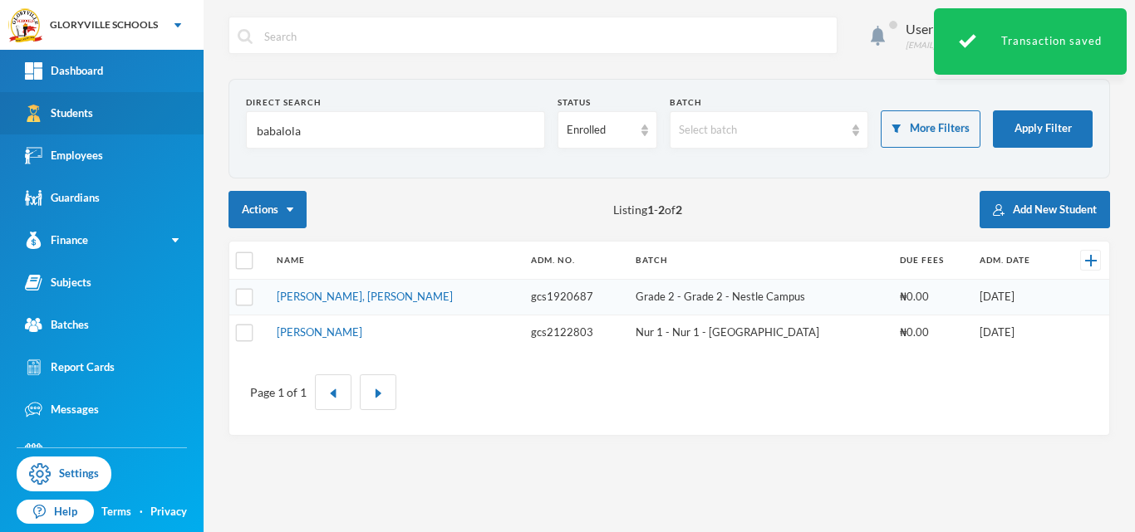
click at [114, 110] on link "Students" at bounding box center [102, 113] width 204 height 42
